Goal: Information Seeking & Learning: Learn about a topic

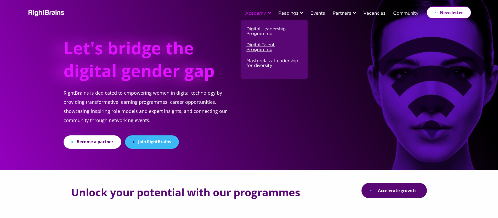
click at [258, 50] on link "Digital Talent Programme" at bounding box center [274, 50] width 55 height 16
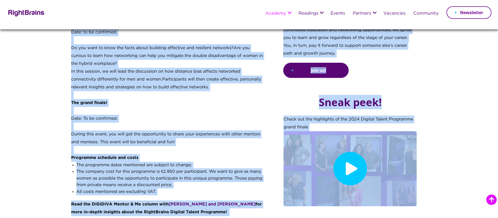
scroll to position [772, 0]
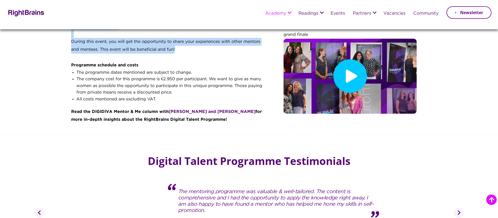
drag, startPoint x: 72, startPoint y: 79, endPoint x: 180, endPoint y: 52, distance: 111.1
copy div "Lo ipsumdo si ame conse ad elits-doeiusmodtempo incididun. Utlabo etd magnaaliq…"
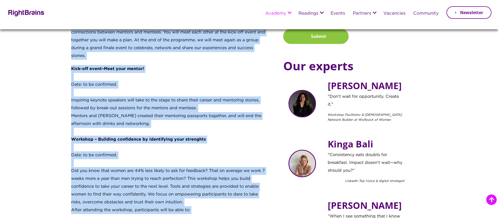
scroll to position [286, 0]
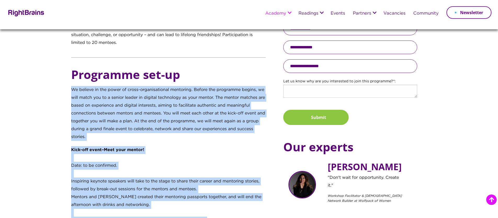
copy div "Lo ipsumdo si ame conse ad elits-doeiusmodtempo incididun. Utlabo etd magnaaliq…"
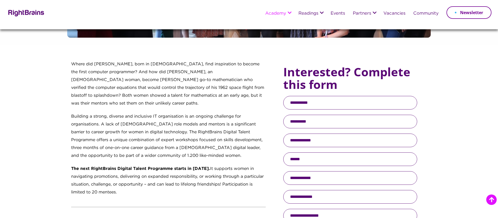
scroll to position [138, 0]
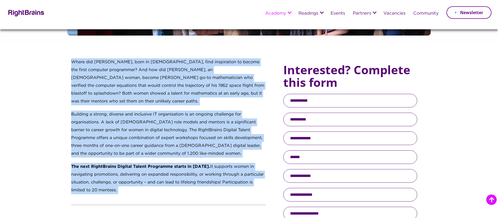
drag, startPoint x: 72, startPoint y: 62, endPoint x: 150, endPoint y: 213, distance: 169.7
copy div "Lorem ips Dol Sitametc, adip el 8294, sedd eiusmodtemp in utlabo etd magna aliq…"
